Goal: Transaction & Acquisition: Book appointment/travel/reservation

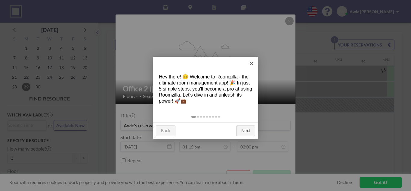
scroll to position [0, 602]
click at [252, 63] on link "×" at bounding box center [252, 64] width 14 height 14
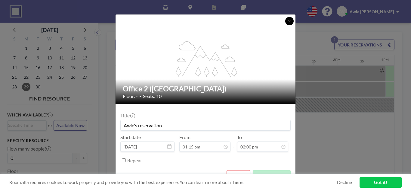
click at [293, 22] on button at bounding box center [289, 21] width 8 height 8
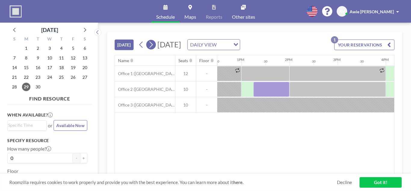
click at [154, 46] on icon at bounding box center [151, 44] width 6 height 9
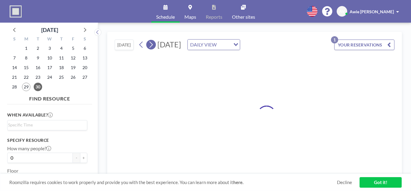
click at [154, 46] on icon at bounding box center [151, 44] width 6 height 9
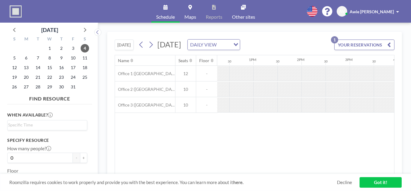
scroll to position [0, 590]
drag, startPoint x: 256, startPoint y: 70, endPoint x: 279, endPoint y: 72, distance: 23.9
click at [279, 72] on div at bounding box center [206, 74] width 1156 height 16
click at [260, 69] on div at bounding box center [266, 73] width 24 height 15
click at [256, 68] on div at bounding box center [266, 73] width 24 height 15
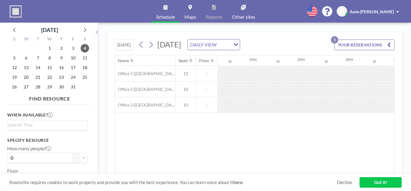
click at [256, 68] on div at bounding box center [266, 73] width 24 height 15
click at [373, 182] on link "Got it!" at bounding box center [381, 182] width 42 height 11
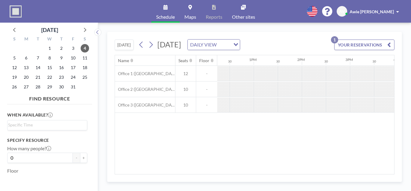
click at [232, 69] on div at bounding box center [242, 73] width 24 height 15
click at [175, 135] on div "Name Seats Floor 12AM 30 1AM 30 2AM 30 3AM 30 4AM 30 5AM 30 6AM 30 7AM 30 8AM 3…" at bounding box center [254, 114] width 279 height 119
click at [179, 73] on span "12" at bounding box center [186, 73] width 20 height 5
click at [204, 72] on span "-" at bounding box center [206, 73] width 21 height 5
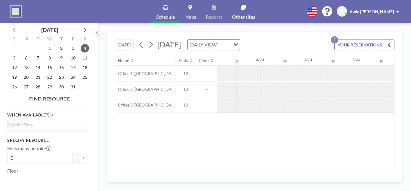
scroll to position [0, 93]
click at [153, 42] on icon at bounding box center [151, 44] width 6 height 9
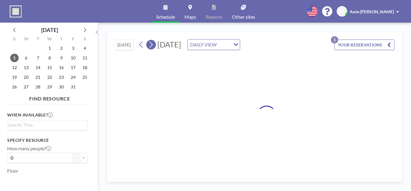
click at [153, 42] on icon at bounding box center [151, 44] width 6 height 9
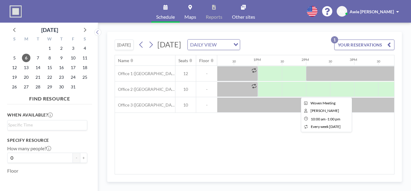
scroll to position [0, 589]
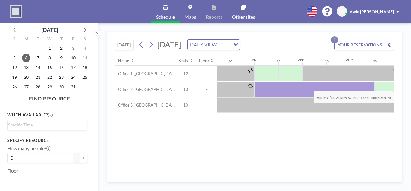
drag, startPoint x: 254, startPoint y: 90, endPoint x: 353, endPoint y: 86, distance: 98.8
click at [353, 86] on div at bounding box center [314, 89] width 120 height 15
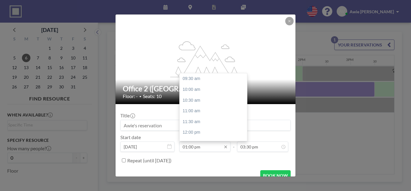
scroll to position [75, 0]
click at [194, 148] on input "01:00 pm" at bounding box center [204, 146] width 51 height 10
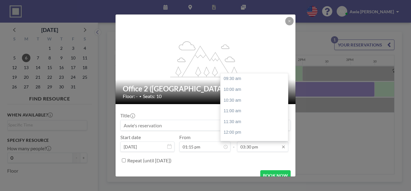
scroll to position [104, 0]
type input "01:15 pm"
click at [252, 148] on input "03:30 pm" at bounding box center [262, 146] width 51 height 10
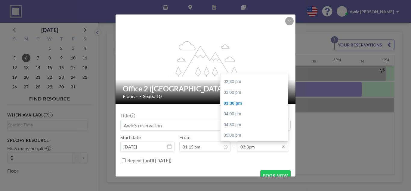
scroll to position [0, 602]
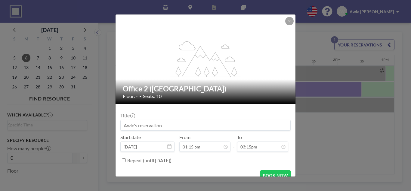
type input "03:30 pm"
click at [166, 123] on input at bounding box center [206, 125] width 170 height 10
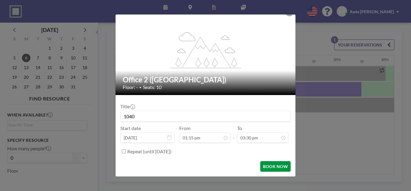
click at [272, 163] on button "BOOK NOW" at bounding box center [275, 166] width 30 height 11
type input "1040"
